Goal: Understand process/instructions: Learn how to perform a task or action

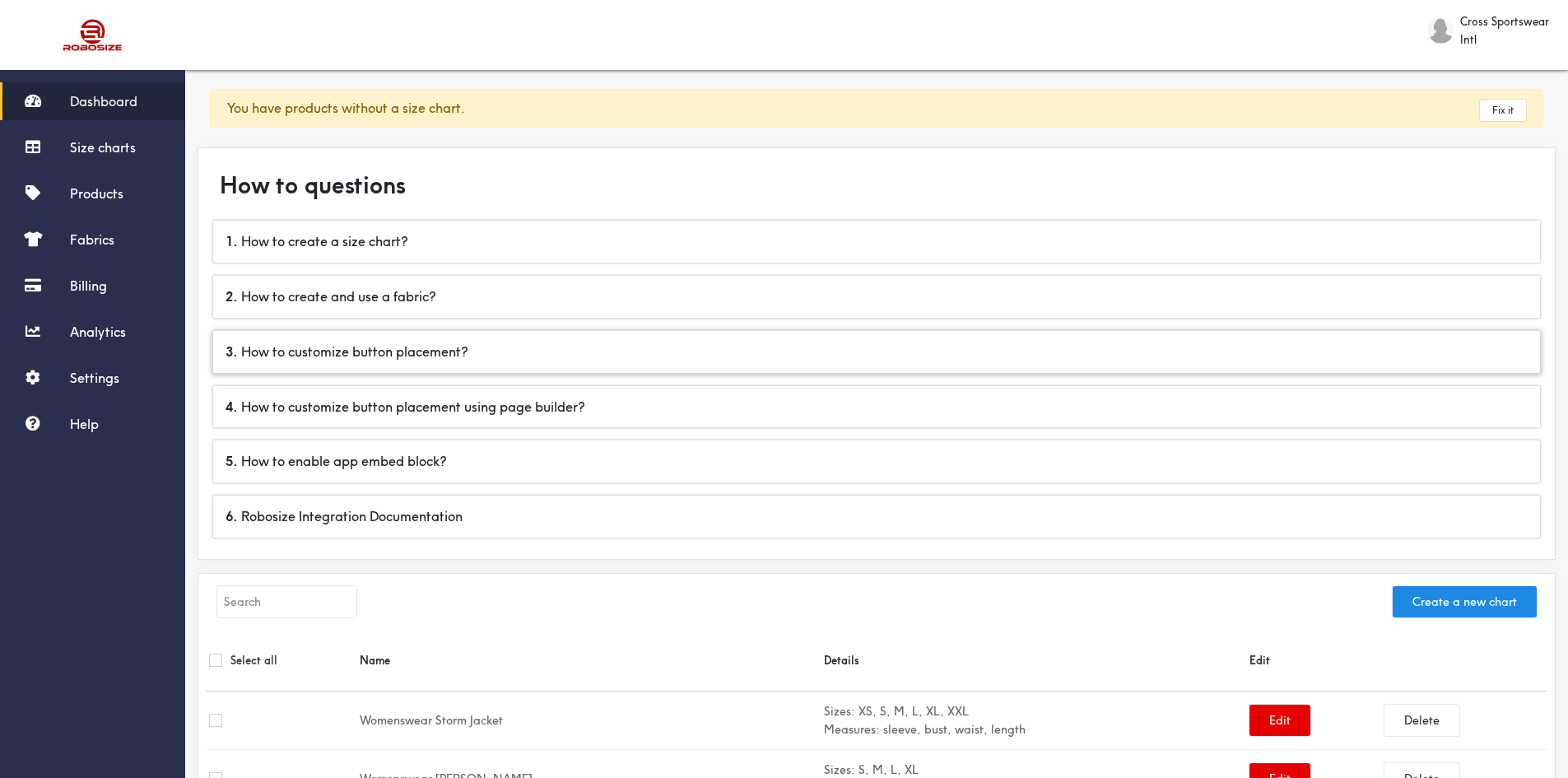
click at [326, 353] on div "3 . How to customize button placement?" at bounding box center [877, 352] width 1327 height 42
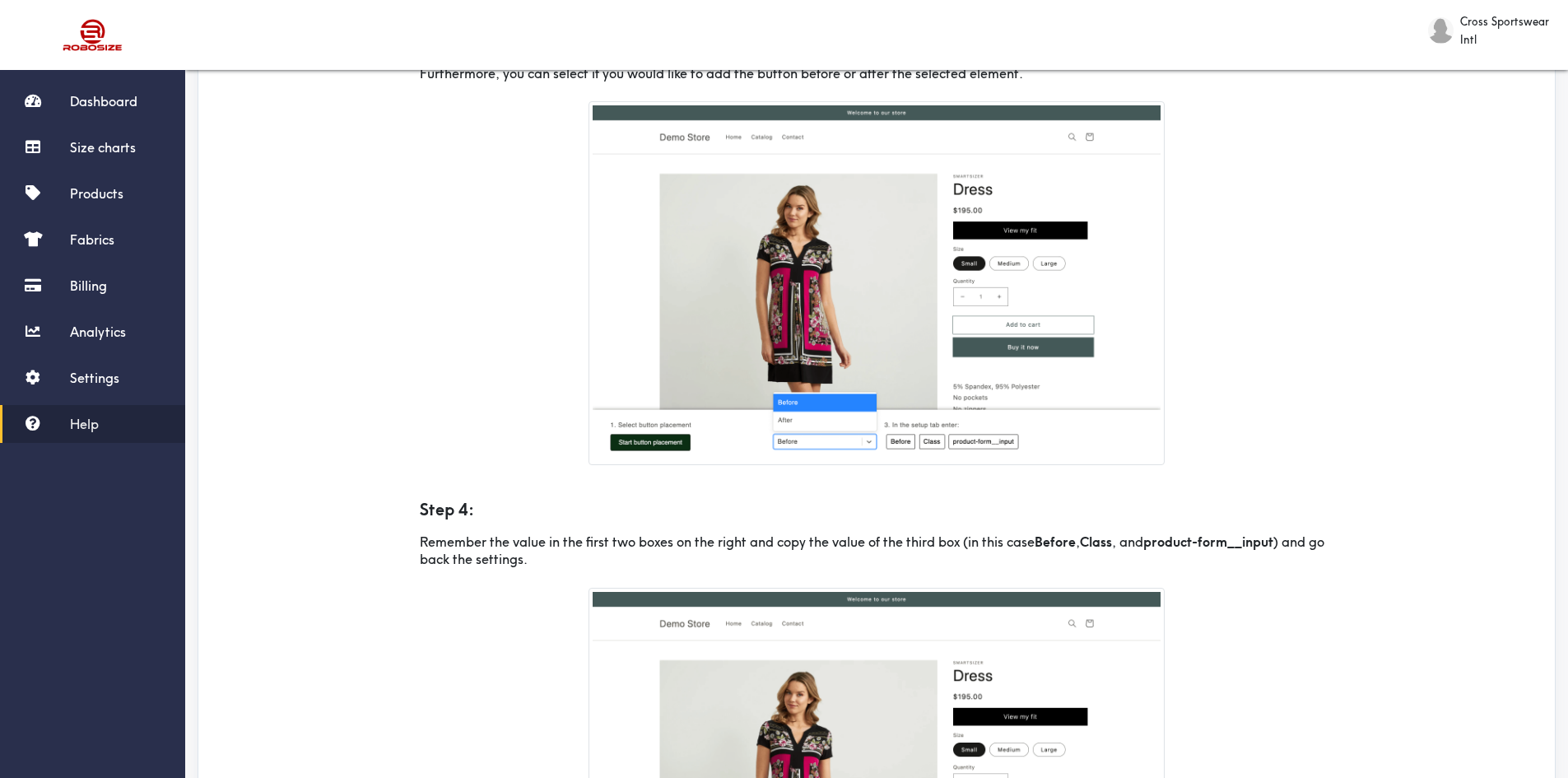
scroll to position [466, 0]
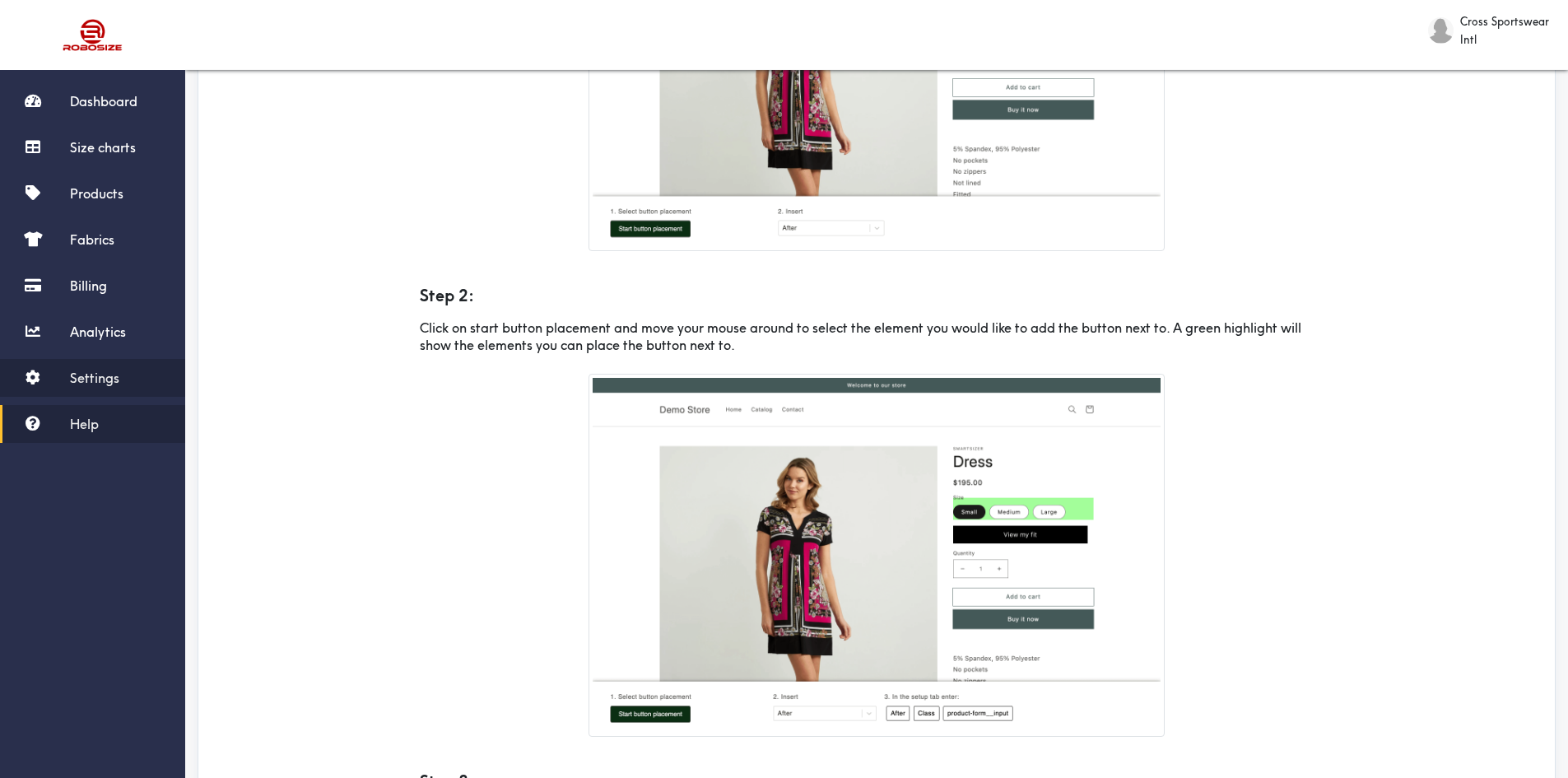
click at [88, 374] on span "Settings" at bounding box center [94, 378] width 49 height 16
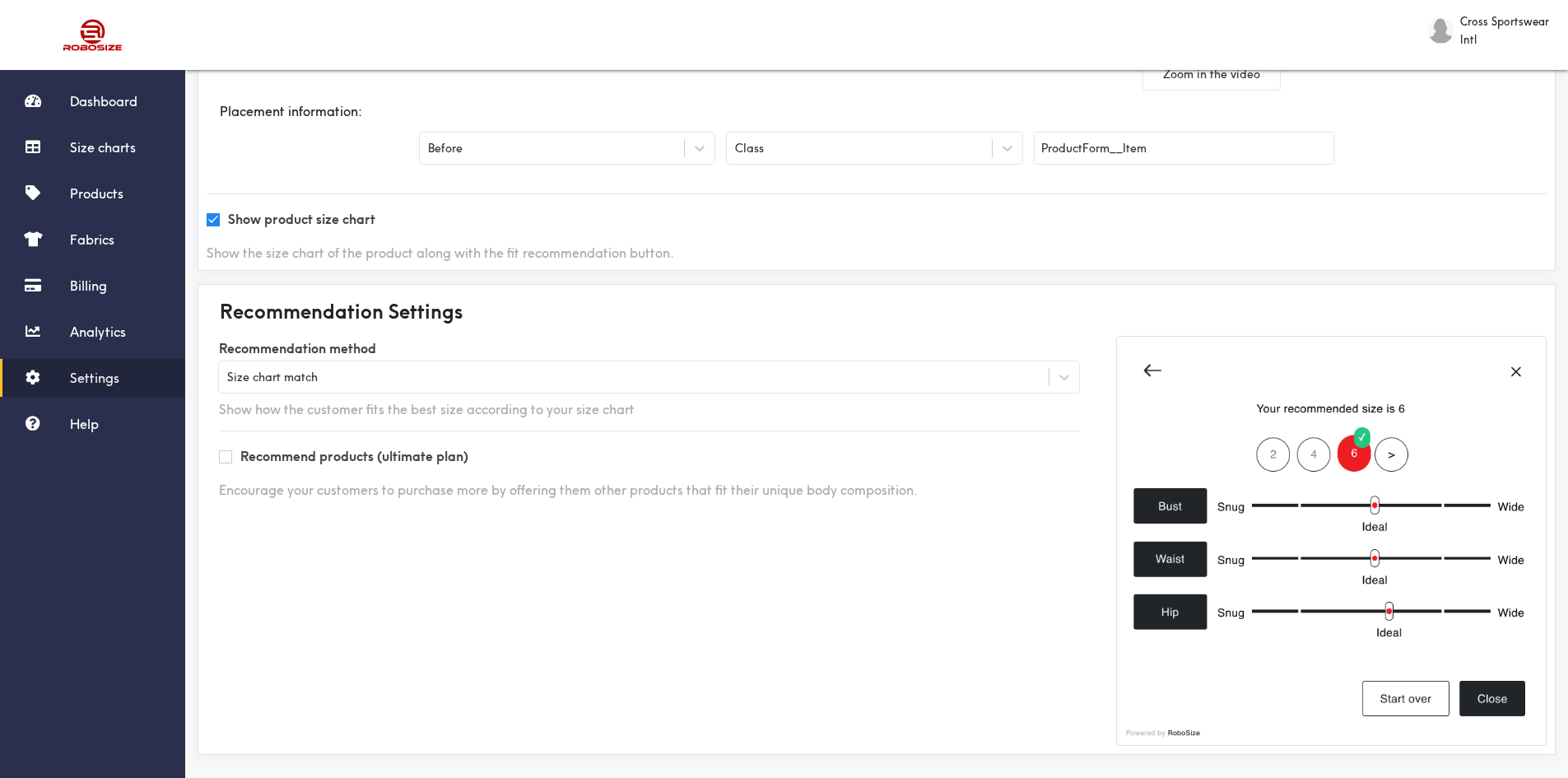
scroll to position [403, 0]
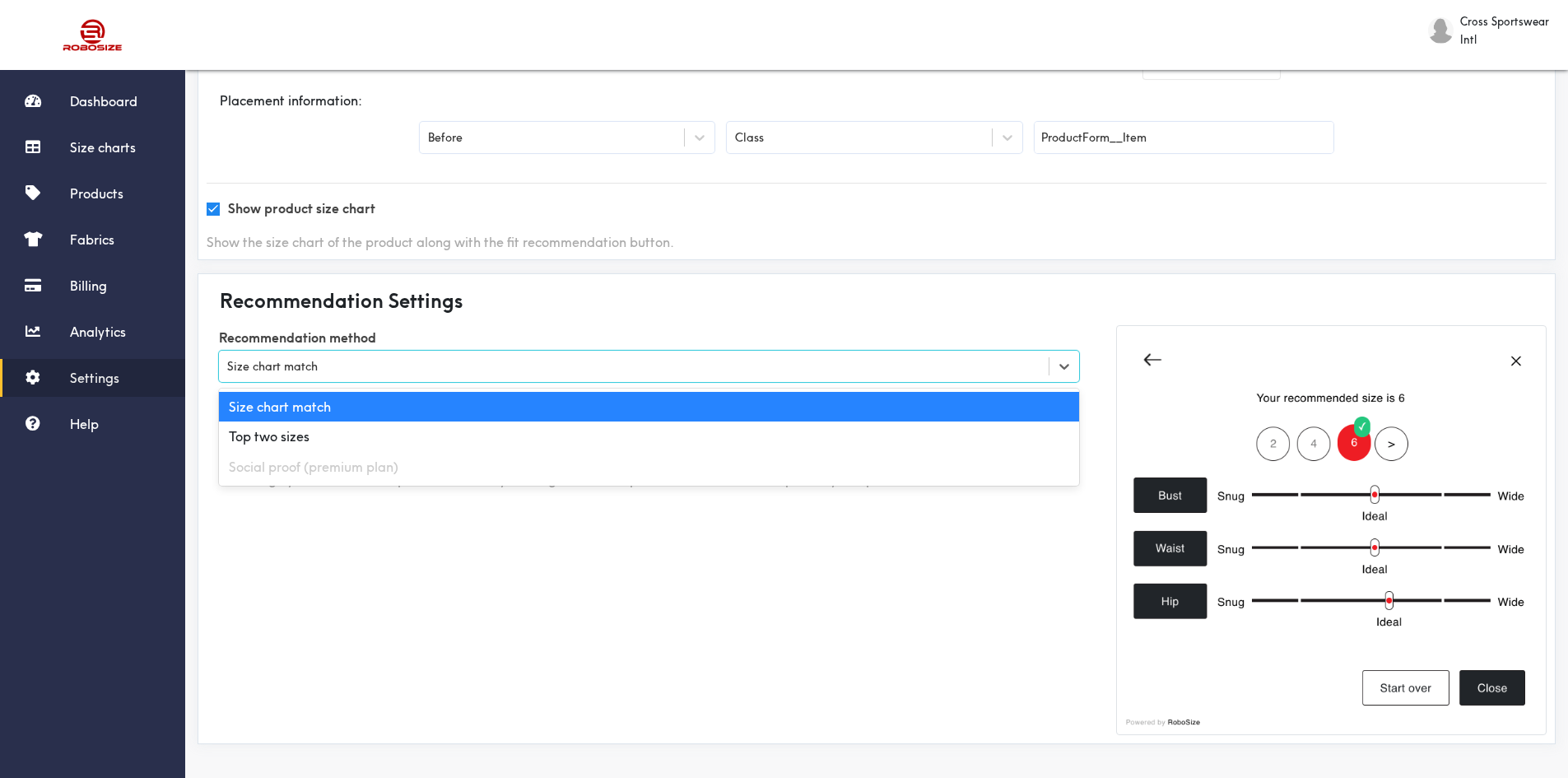
click at [570, 372] on div "Size chart match" at bounding box center [634, 366] width 830 height 16
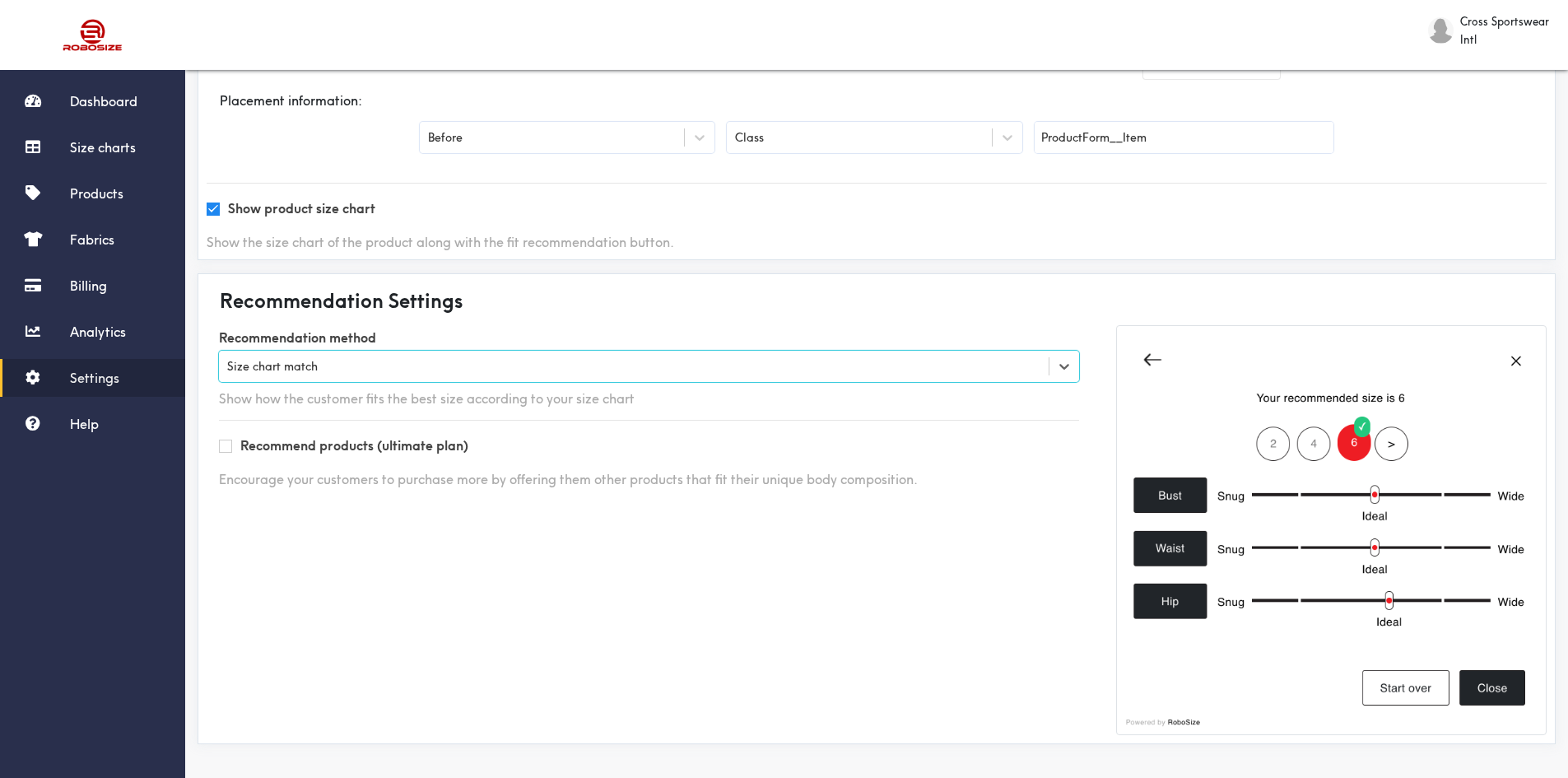
click at [570, 372] on div "Size chart match" at bounding box center [634, 366] width 830 height 16
click at [545, 289] on div "Recommendation Settings" at bounding box center [877, 300] width 1341 height 36
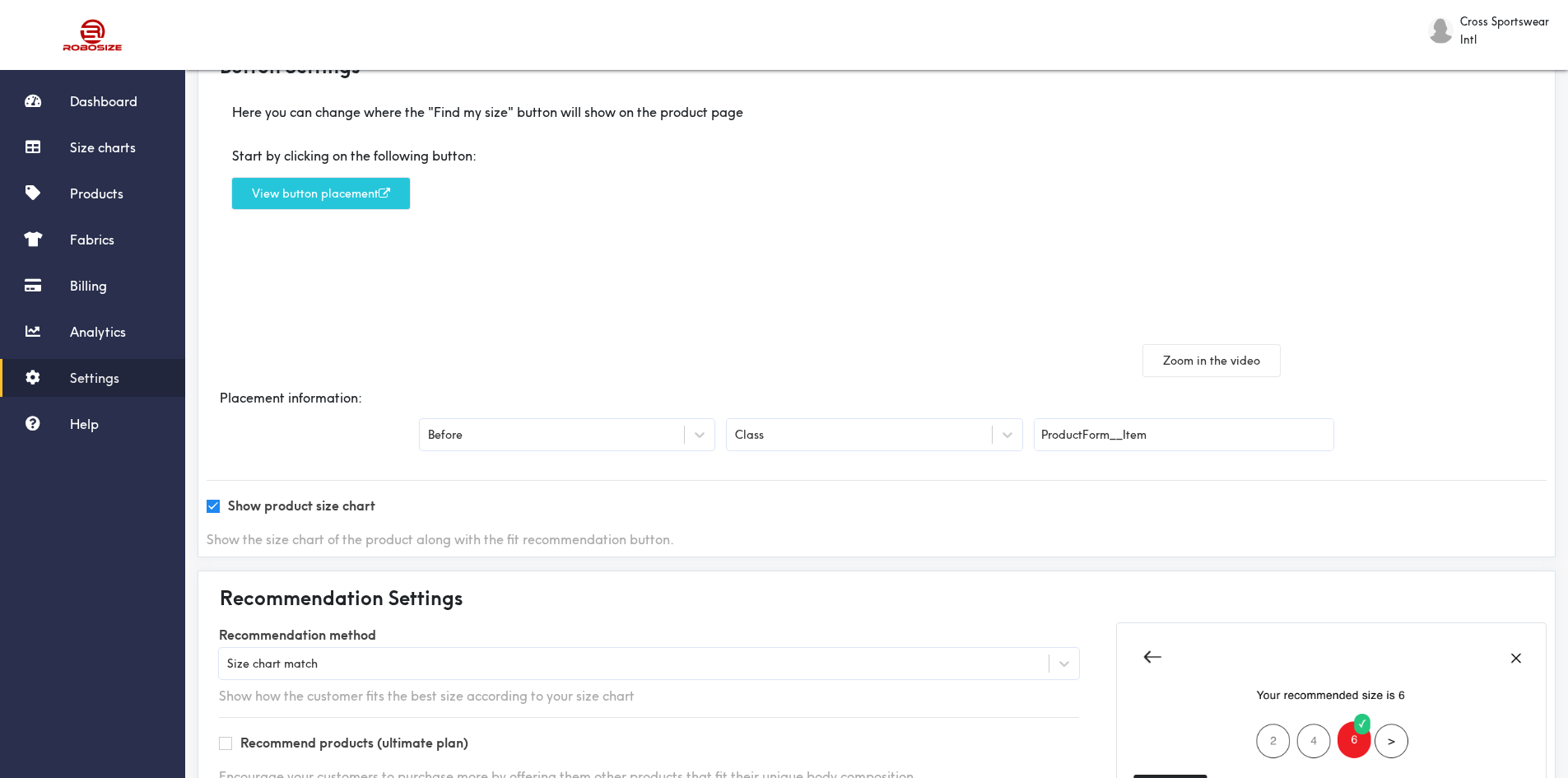
scroll to position [0, 0]
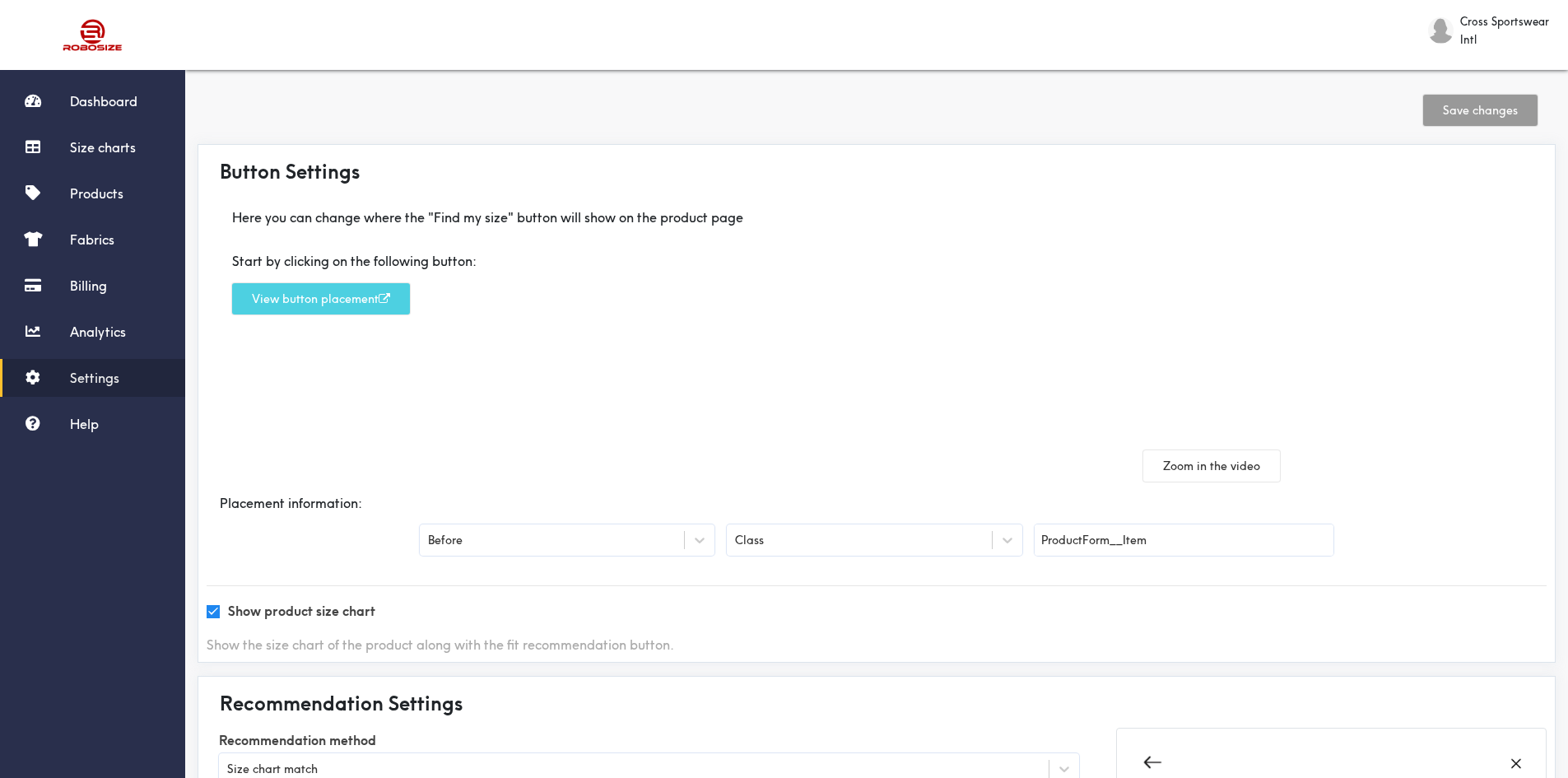
click at [374, 311] on button "View button placement" at bounding box center [321, 298] width 178 height 31
